Goal: Navigation & Orientation: Find specific page/section

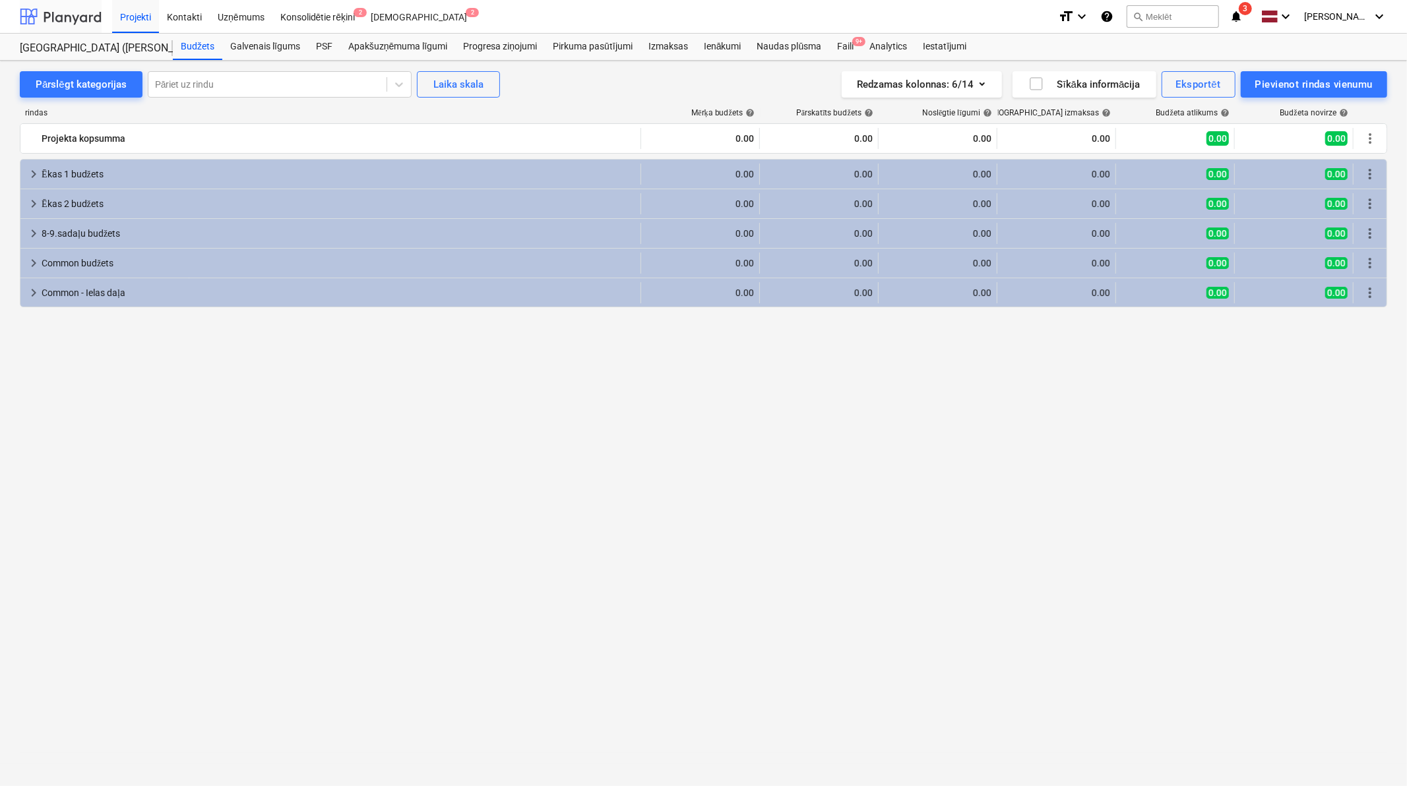
click at [87, 21] on div at bounding box center [61, 16] width 82 height 33
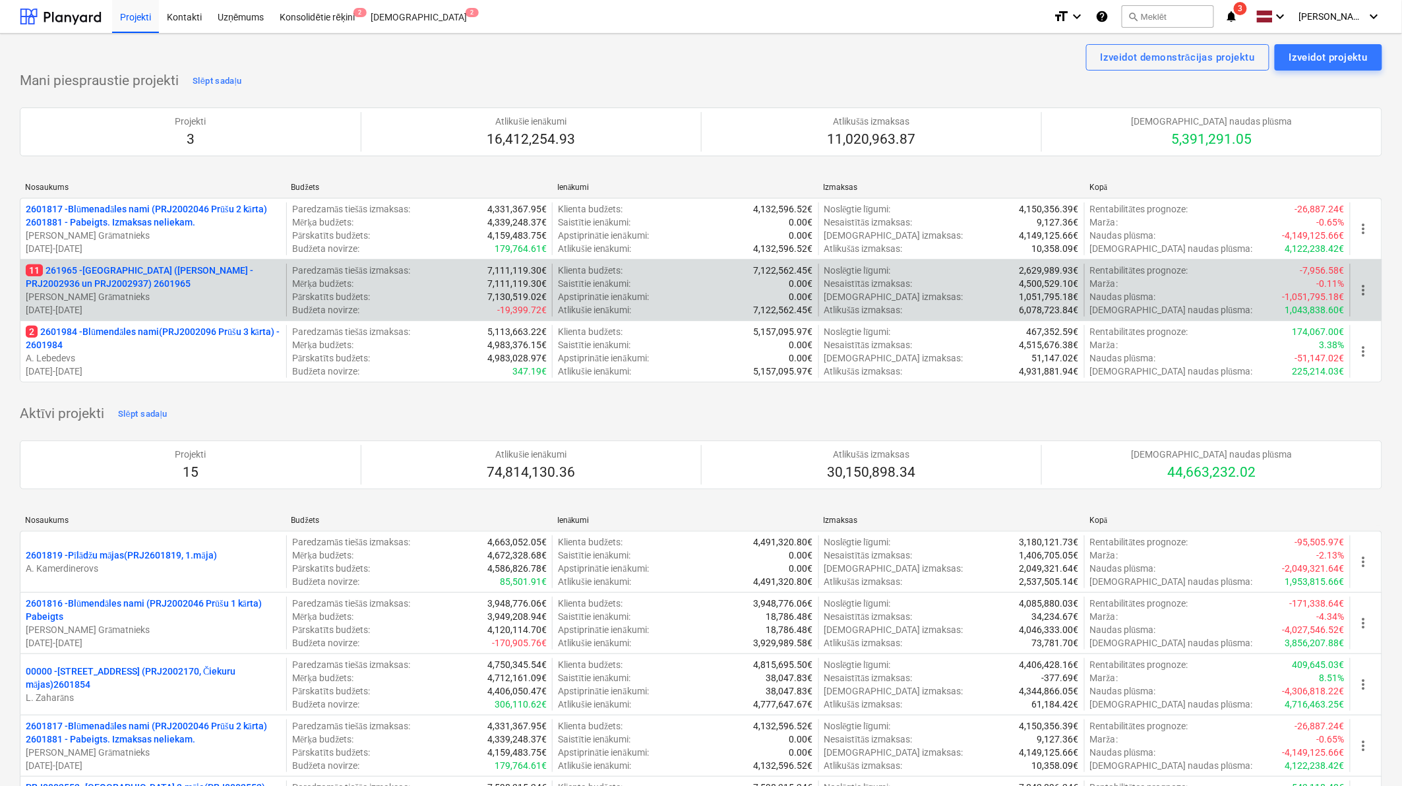
click at [162, 272] on p "11 261965 - [GEOGRAPHIC_DATA] ([PERSON_NAME] - PRJ2002936 un PRJ2002937) 2601965" at bounding box center [153, 277] width 255 height 26
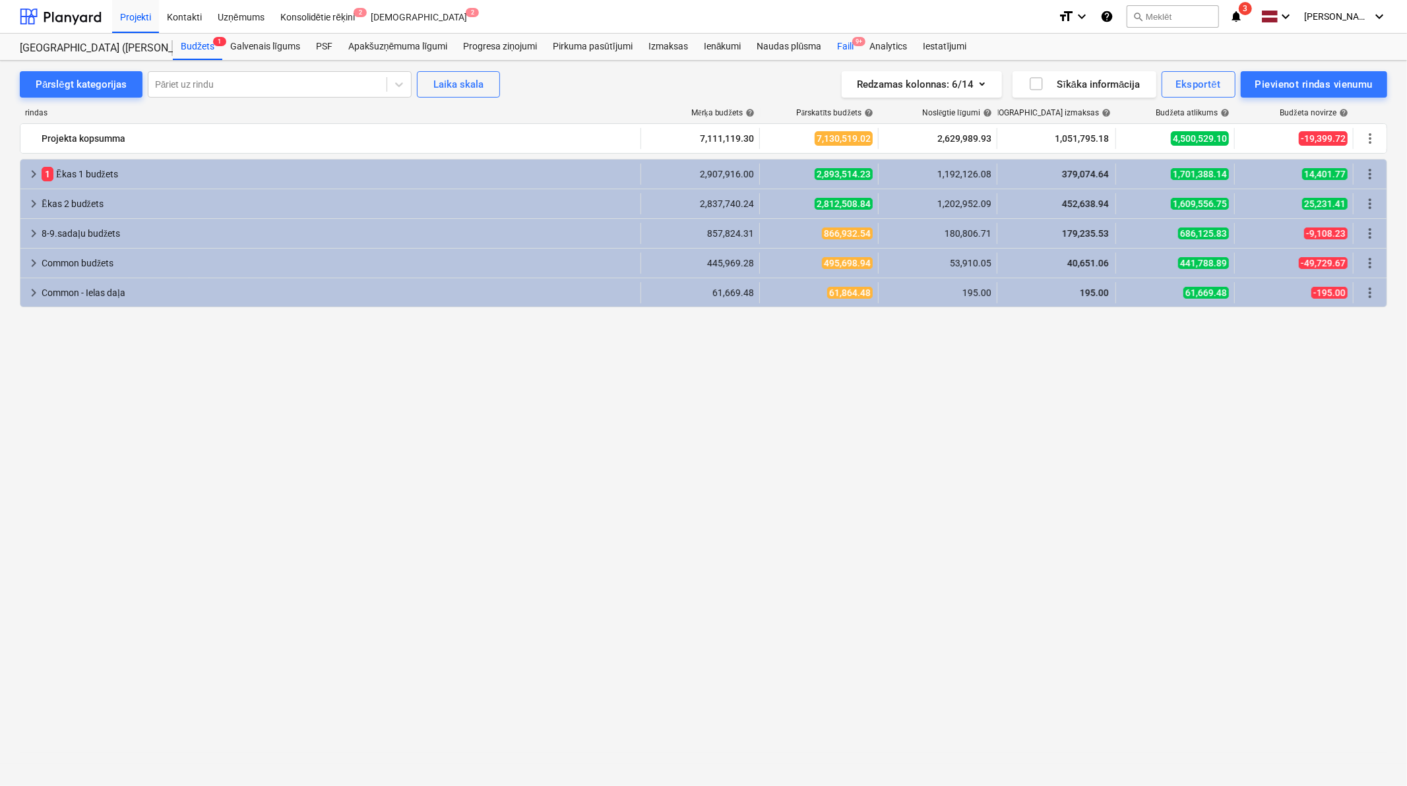
click at [846, 46] on div "Faili 9+" at bounding box center [845, 47] width 32 height 26
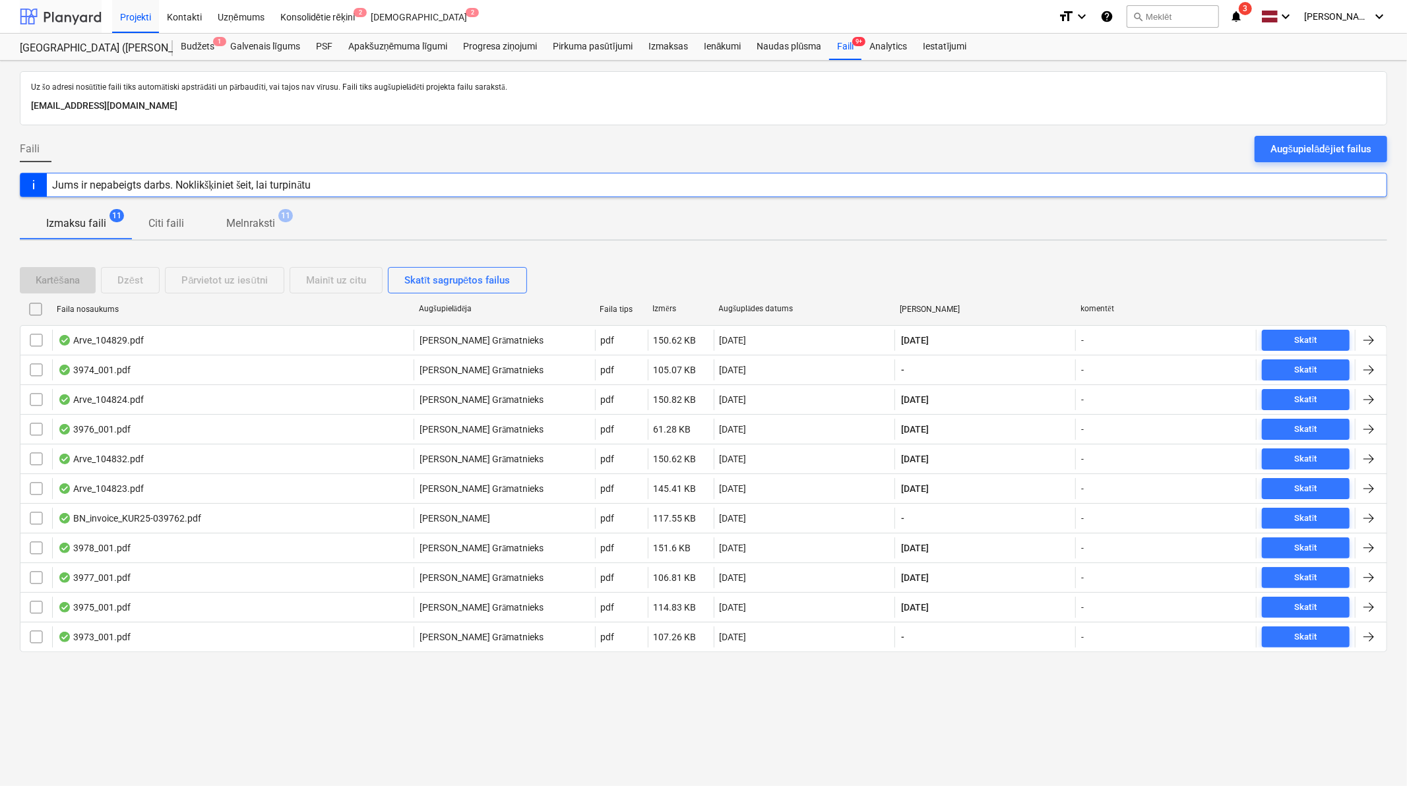
click at [80, 20] on div at bounding box center [61, 16] width 82 height 33
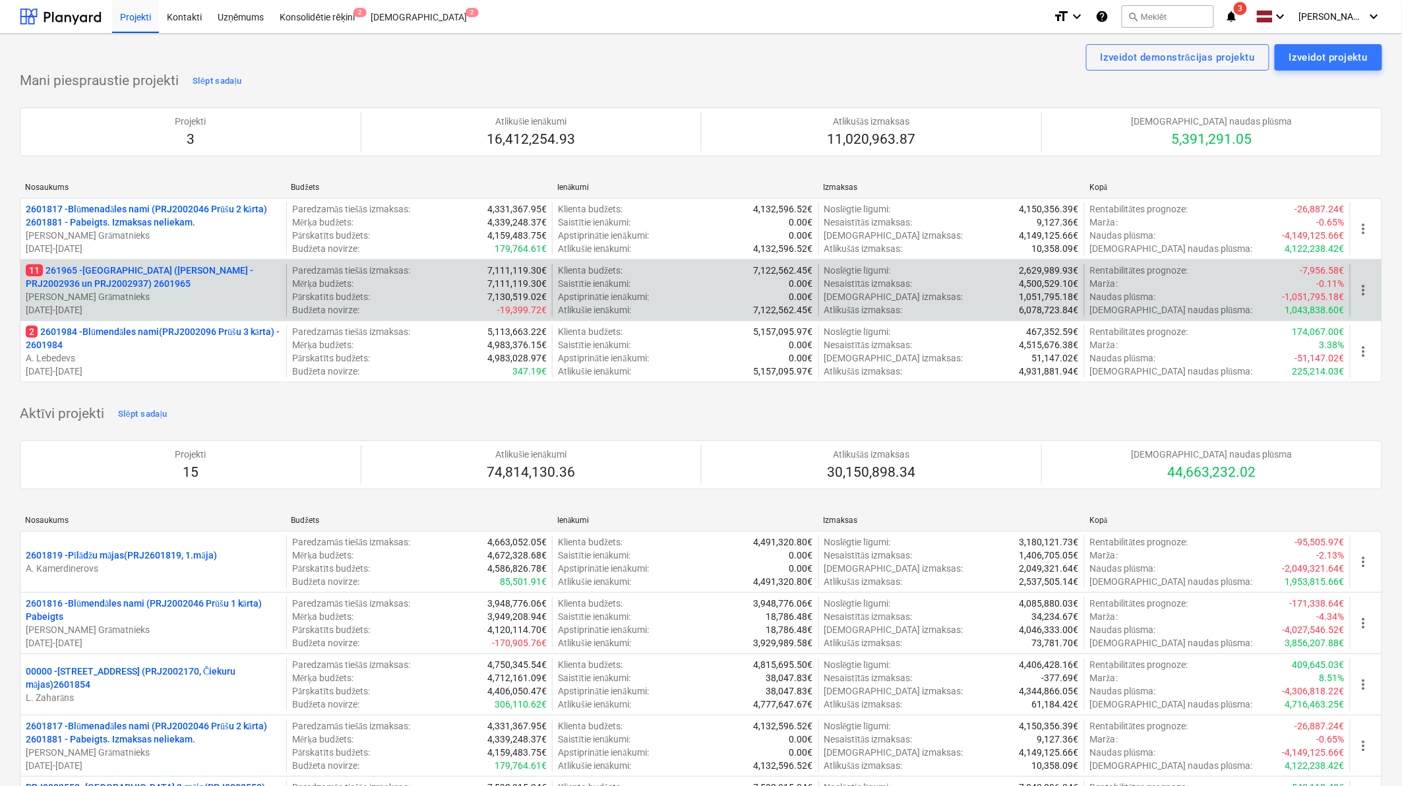
click at [148, 303] on p "[DATE] - [DATE]" at bounding box center [153, 309] width 255 height 13
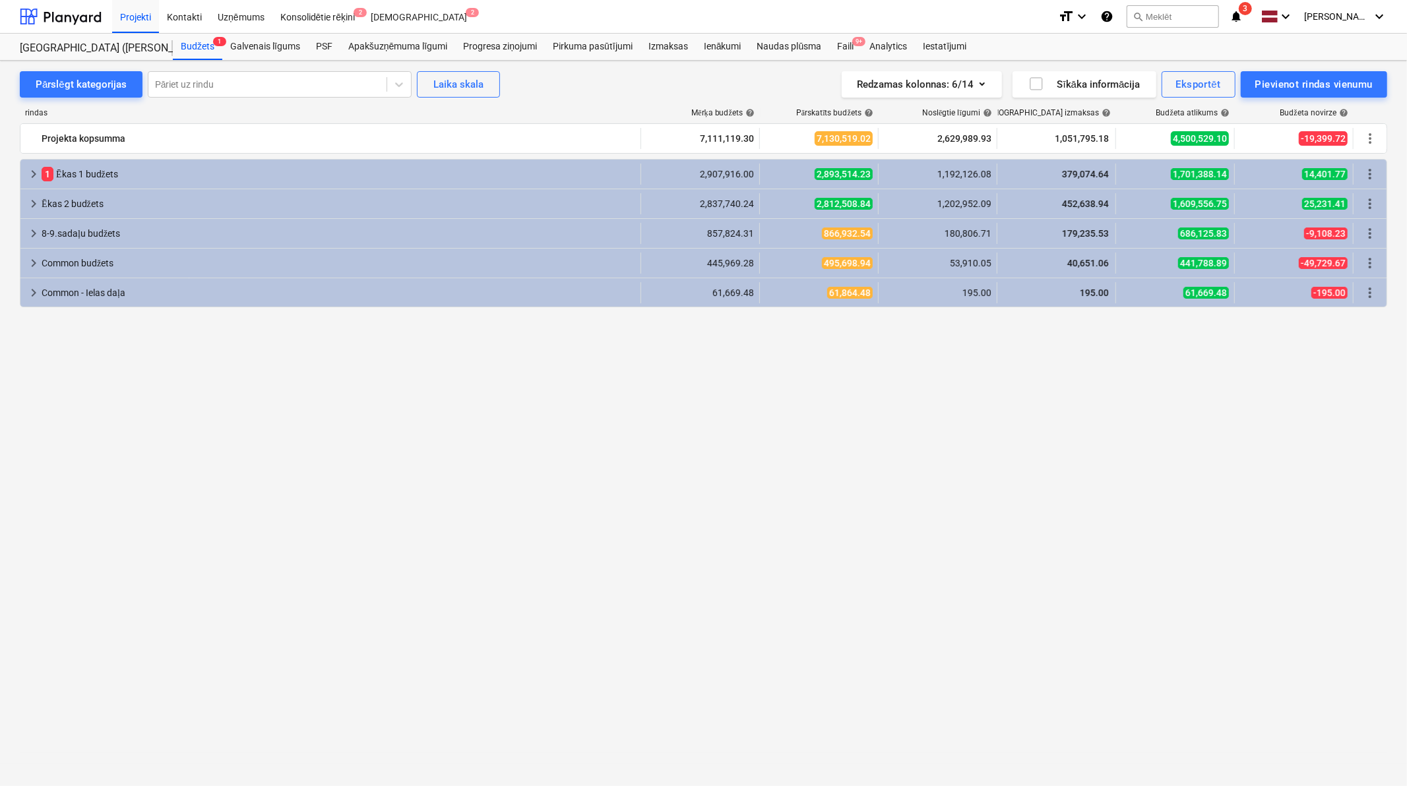
click at [940, 383] on div "keyboard_arrow_right 1 [PERSON_NAME] 1 budžets 2,907,916.00 2,893,514.23 1,192,…" at bounding box center [703, 448] width 1367 height 578
click at [80, 9] on div at bounding box center [61, 16] width 82 height 33
